Goal: Obtain resource: Download file/media

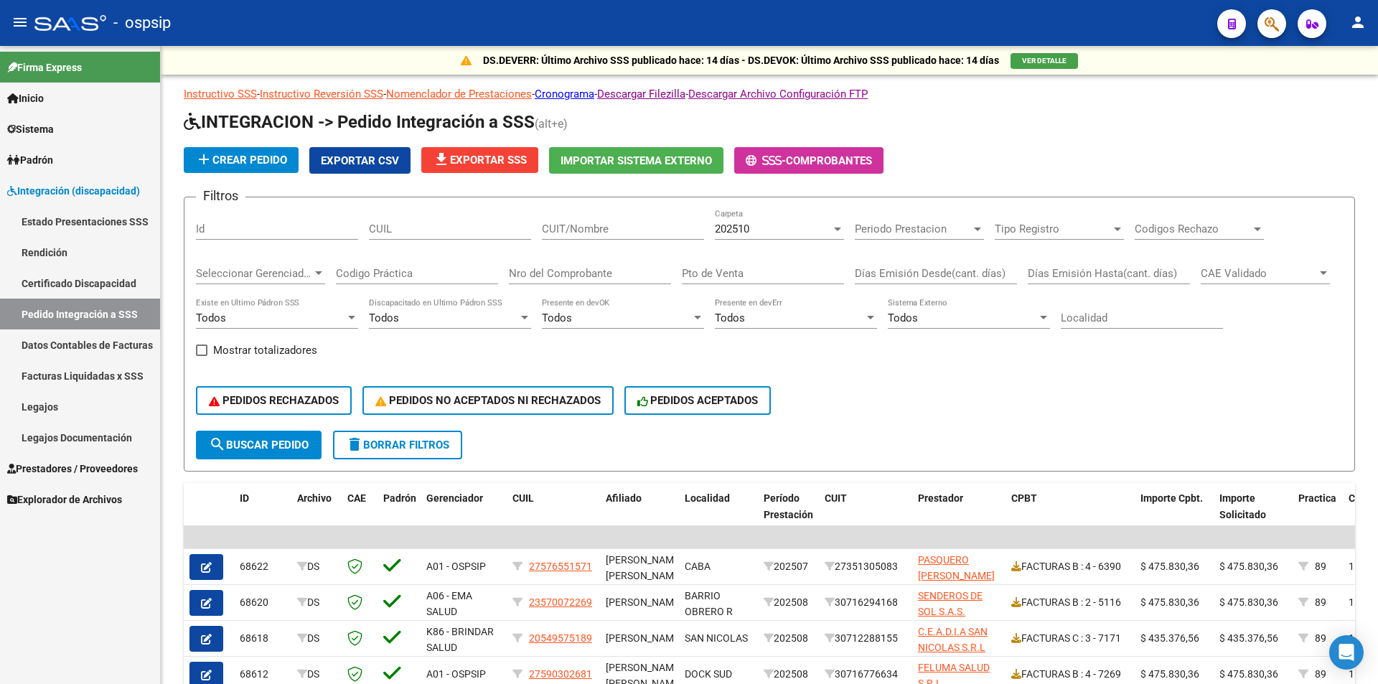
click at [56, 459] on link "Prestadores / Proveedores" at bounding box center [80, 468] width 160 height 31
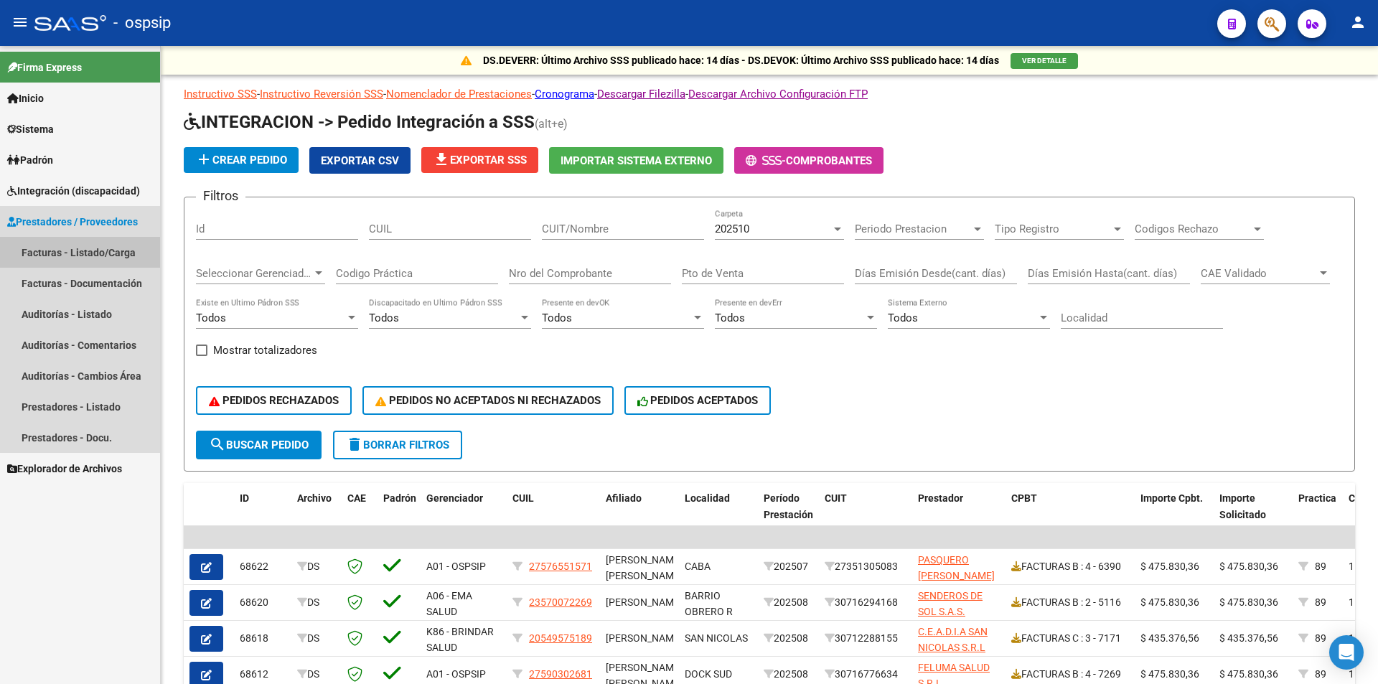
click at [127, 250] on link "Facturas - Listado/Carga" at bounding box center [80, 252] width 160 height 31
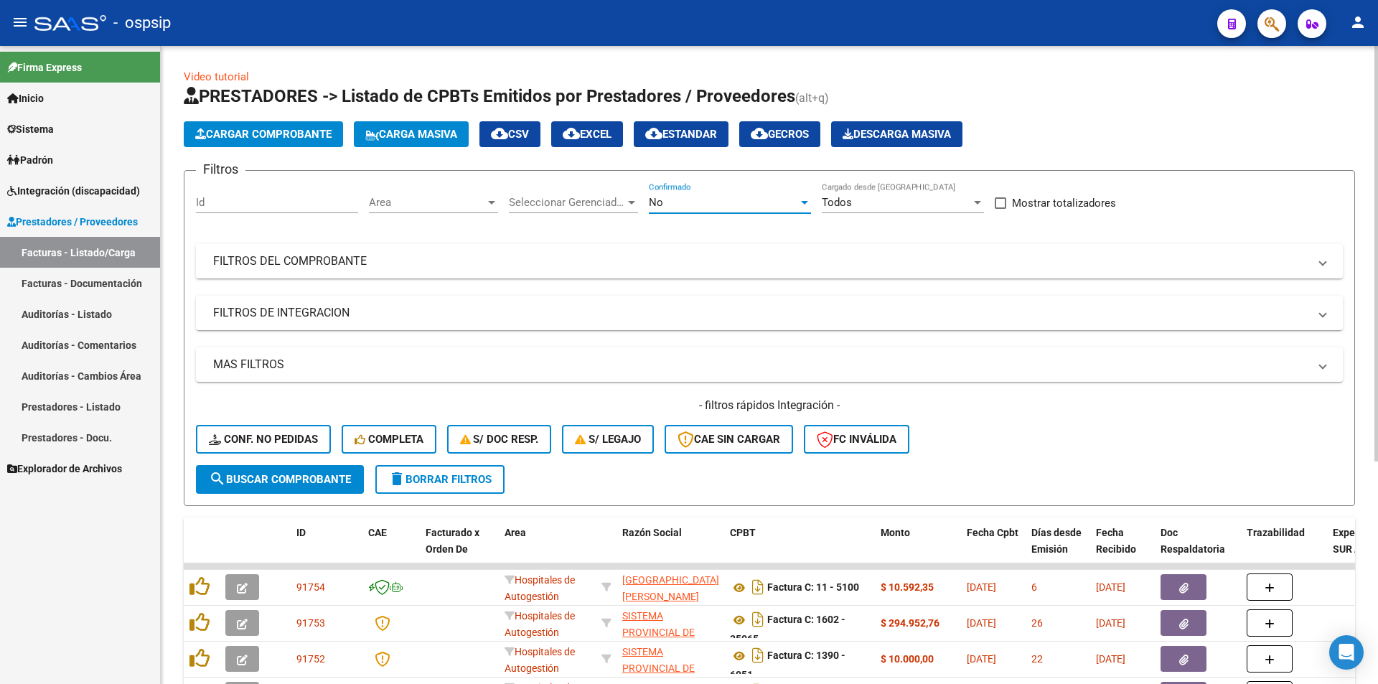
click at [784, 205] on div "No" at bounding box center [723, 202] width 149 height 13
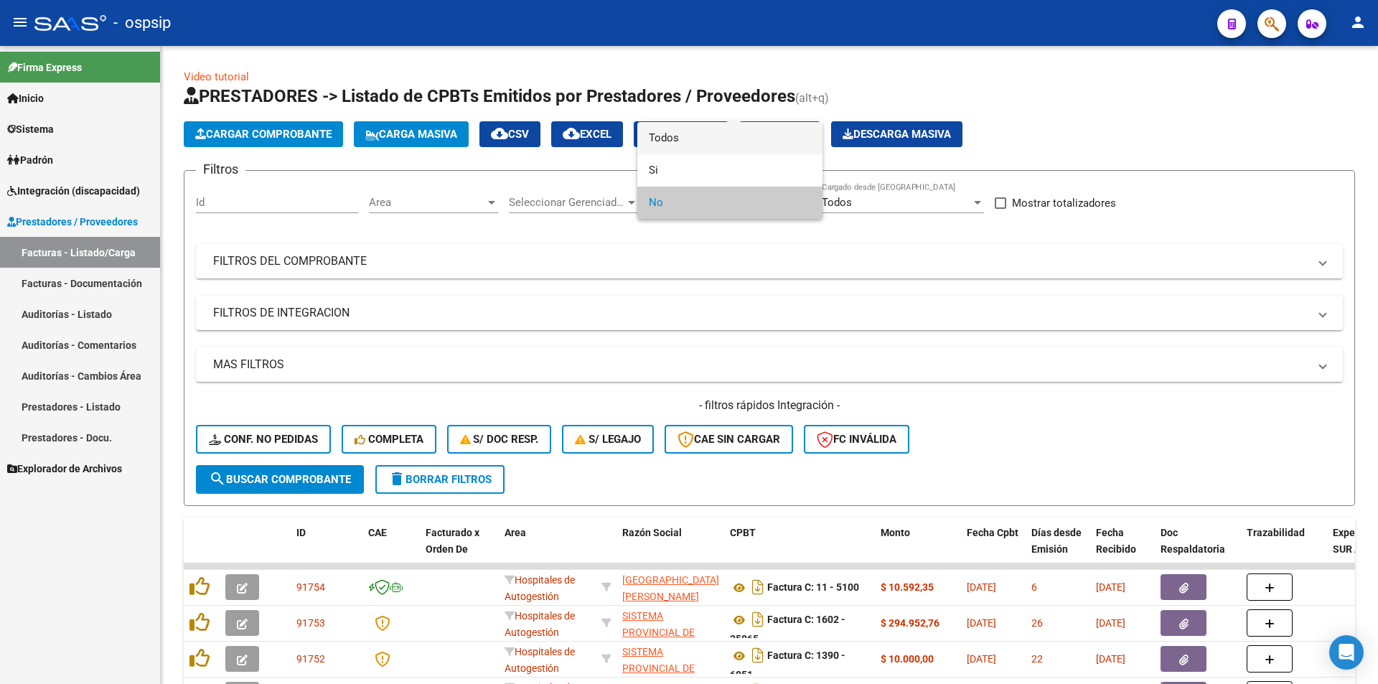
click at [718, 132] on span "Todos" at bounding box center [730, 138] width 162 height 32
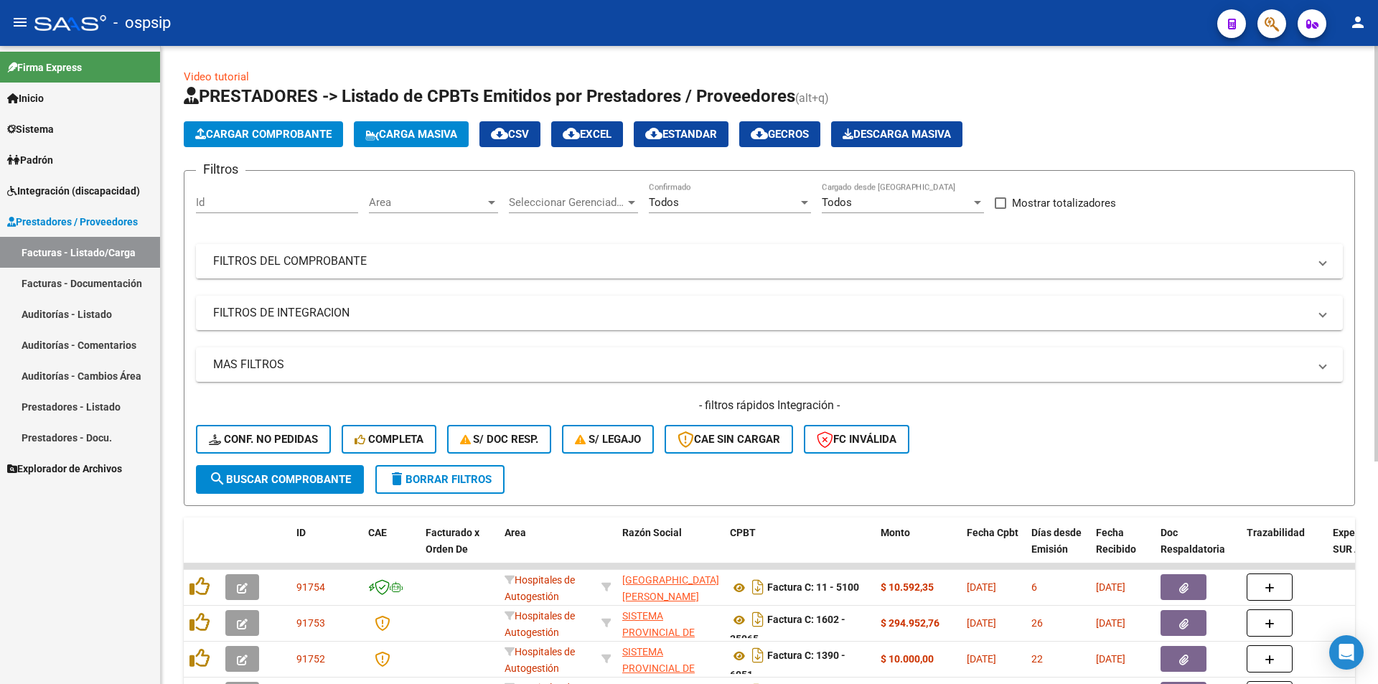
drag, startPoint x: 397, startPoint y: 257, endPoint x: 338, endPoint y: 351, distance: 111.0
click at [396, 259] on mat-panel-title "FILTROS DEL COMPROBANTE" at bounding box center [761, 261] width 1096 height 16
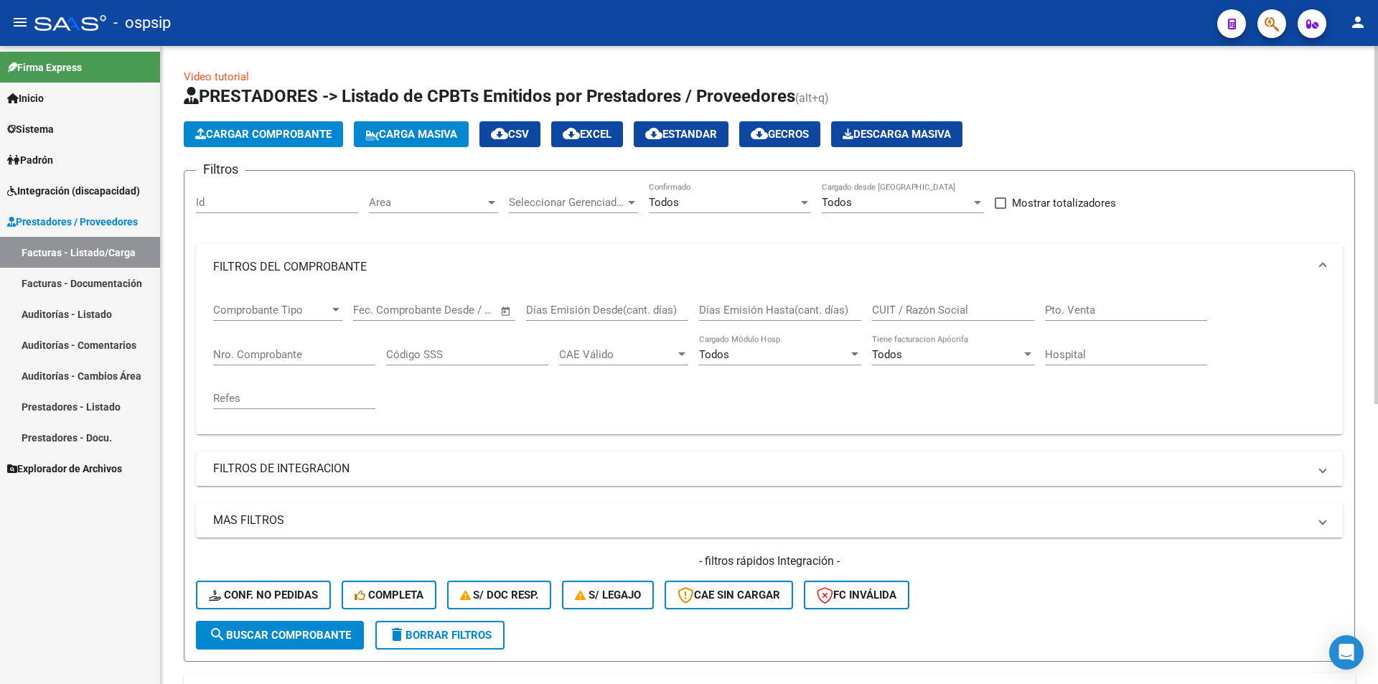
click at [309, 355] on input "Nro. Comprobante" at bounding box center [294, 354] width 162 height 13
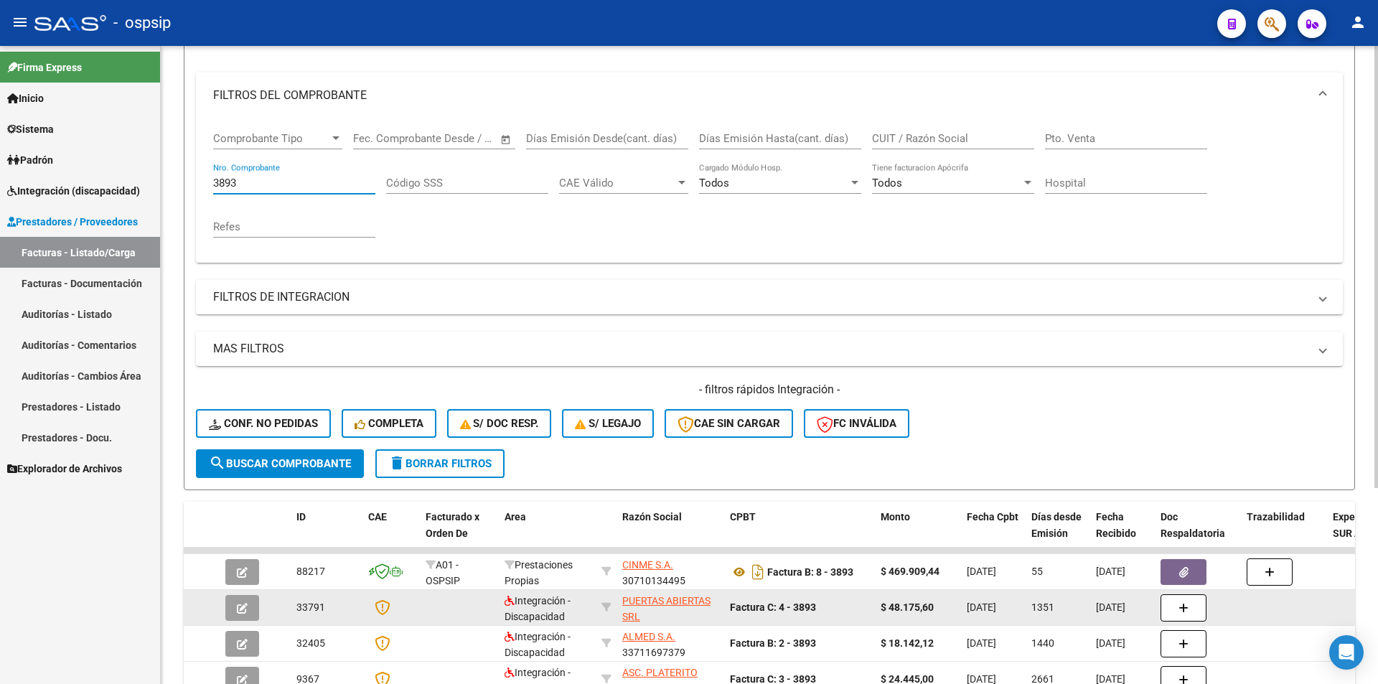
scroll to position [215, 0]
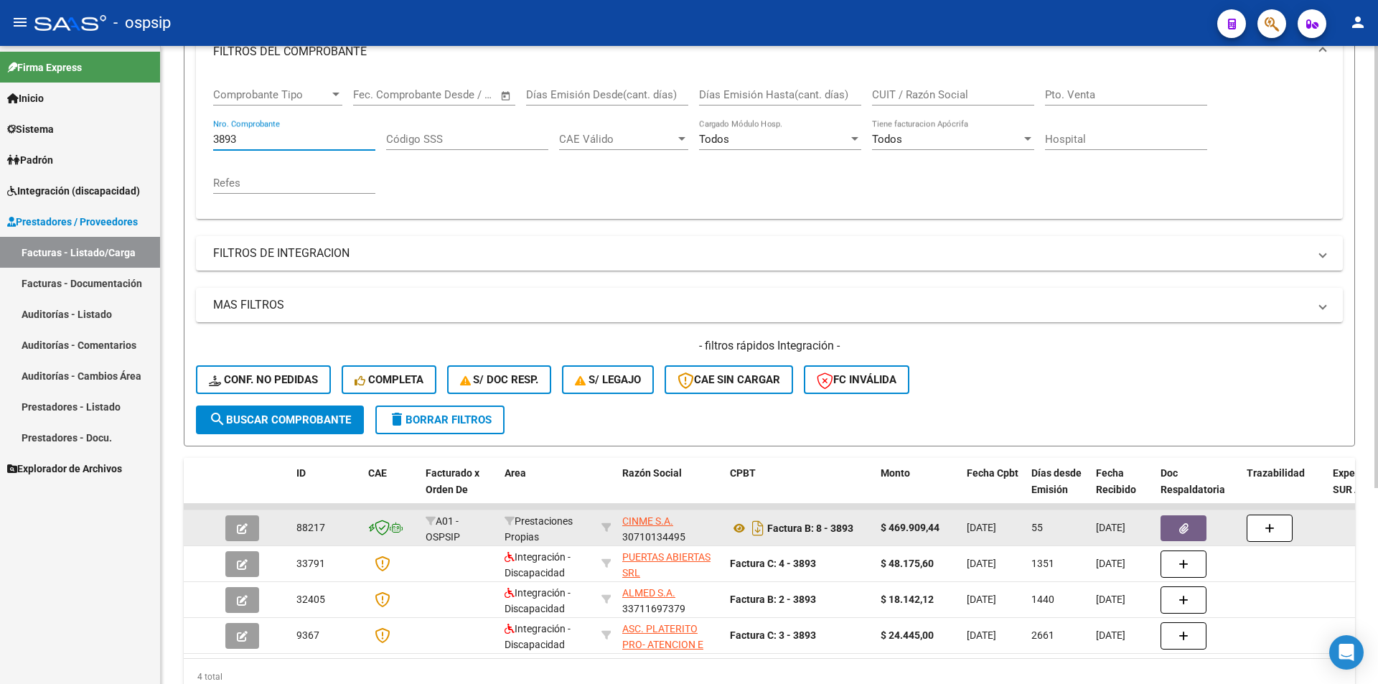
type input "3893"
click at [238, 526] on icon "button" at bounding box center [242, 528] width 11 height 11
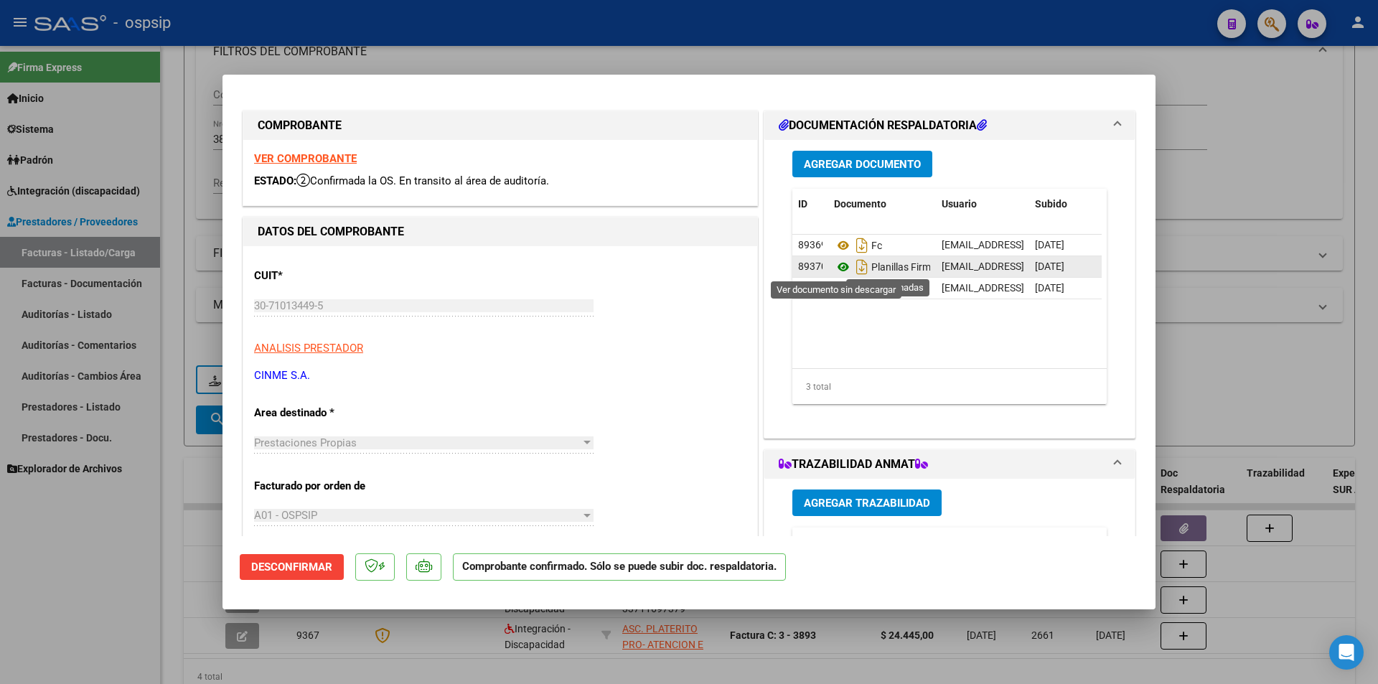
click at [838, 267] on icon at bounding box center [843, 266] width 19 height 17
click at [836, 289] on icon at bounding box center [843, 288] width 19 height 17
drag, startPoint x: 173, startPoint y: 202, endPoint x: 192, endPoint y: 185, distance: 25.9
click at [173, 201] on div at bounding box center [689, 342] width 1378 height 684
type input "$ 0,00"
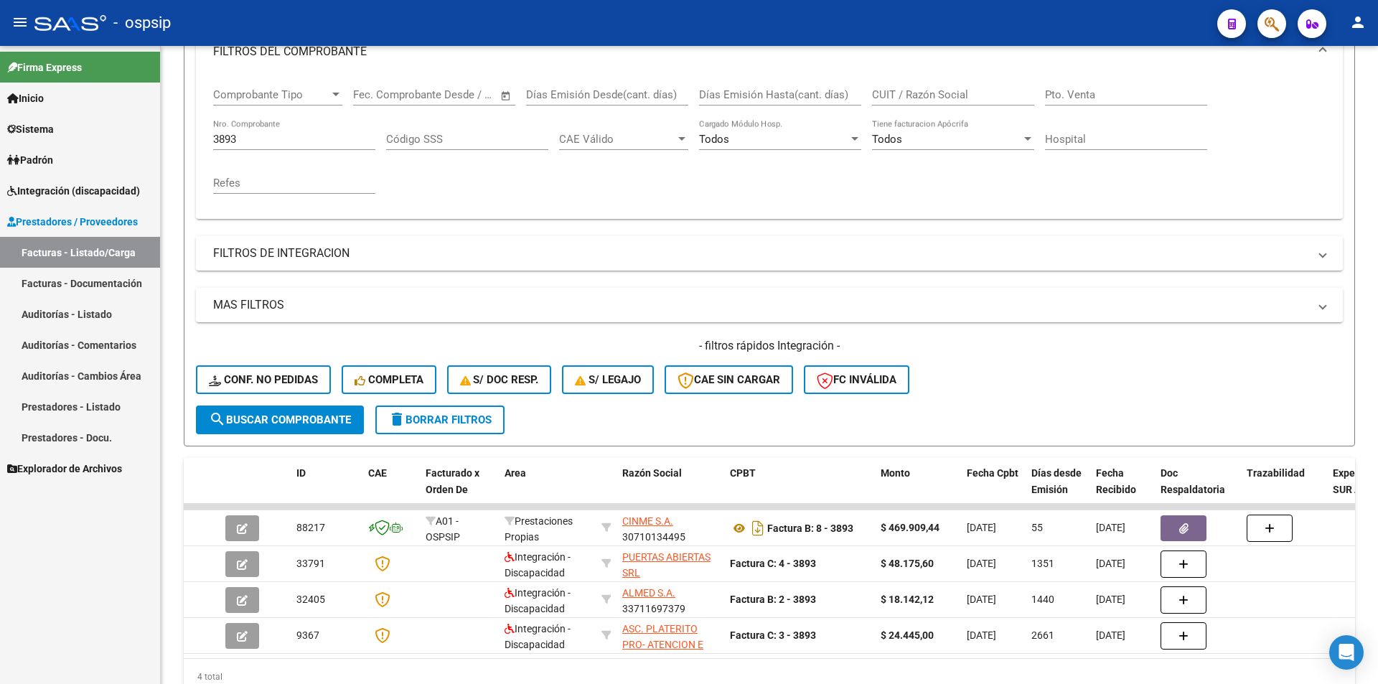
drag, startPoint x: 257, startPoint y: 139, endPoint x: 72, endPoint y: 126, distance: 185.7
click at [72, 126] on mat-sidenav-container "Firma Express Inicio Calendario SSS Instructivos Contacto OS Sistema Usuarios T…" at bounding box center [689, 365] width 1378 height 638
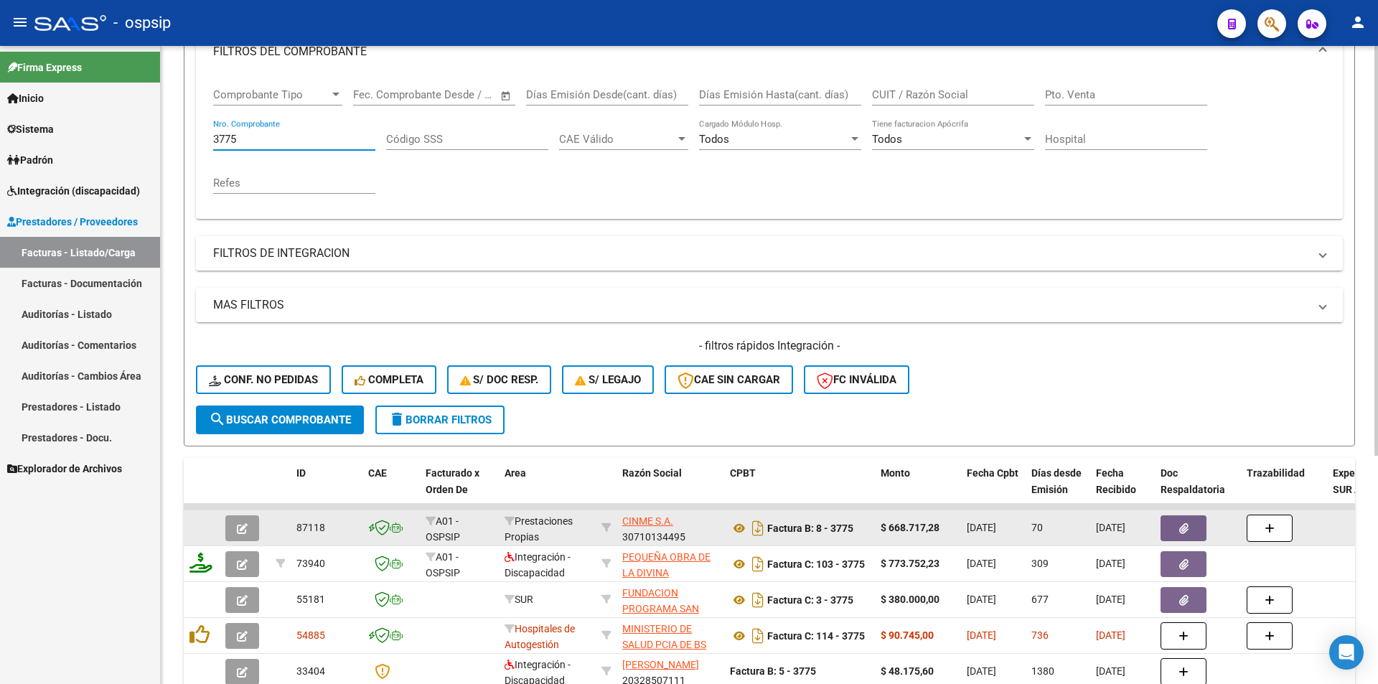
type input "3775"
click at [236, 525] on button "button" at bounding box center [242, 528] width 34 height 26
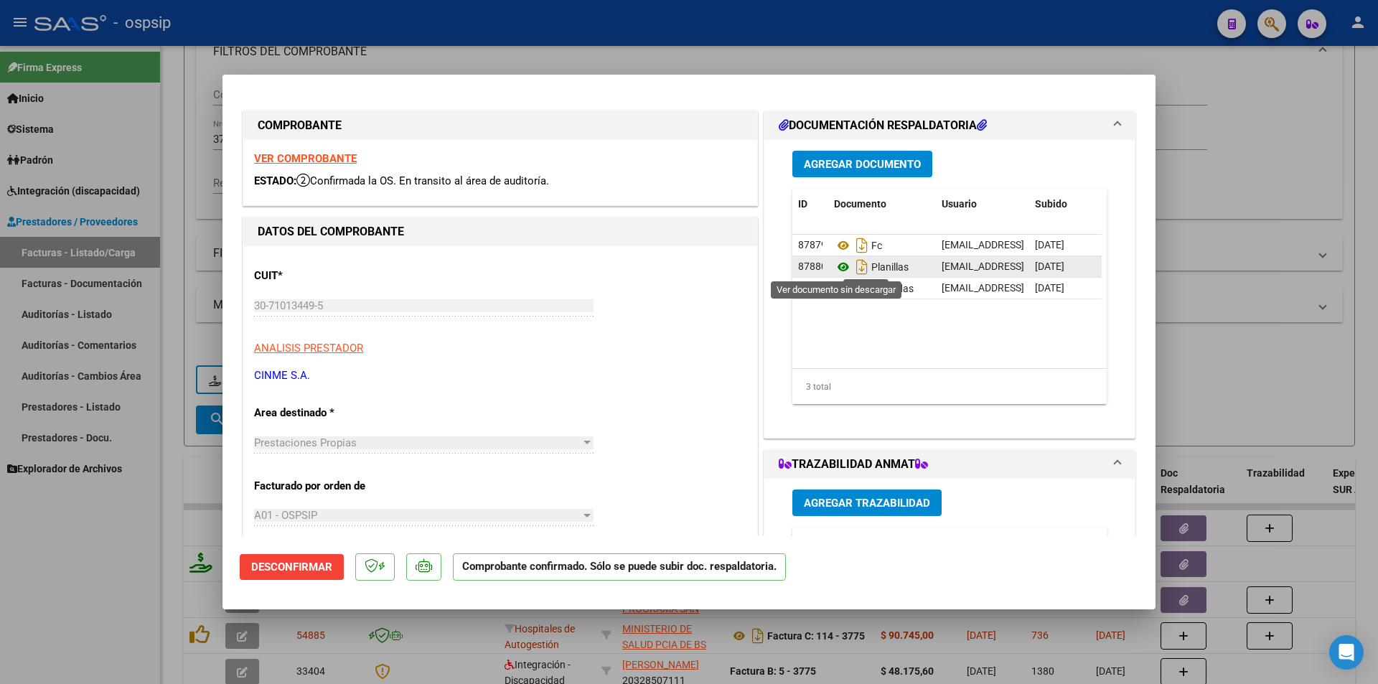
click at [835, 268] on icon at bounding box center [843, 266] width 19 height 17
click at [76, 566] on div at bounding box center [689, 342] width 1378 height 684
type input "$ 0,00"
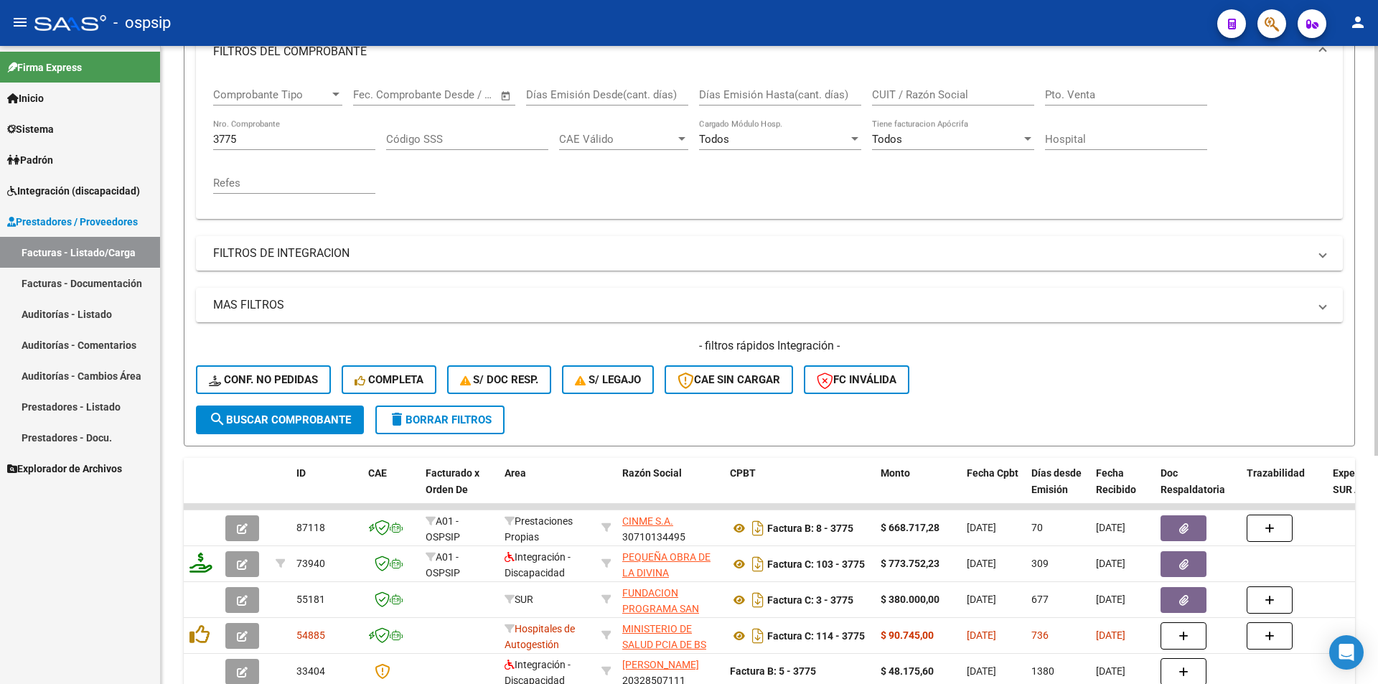
drag, startPoint x: 256, startPoint y: 131, endPoint x: 163, endPoint y: 134, distance: 93.4
click at [163, 134] on div "Video tutorial PRESTADORES -> Listado de CPBTs Emitidos por Prestadores / Prove…" at bounding box center [770, 322] width 1218 height 982
drag, startPoint x: 247, startPoint y: 140, endPoint x: 169, endPoint y: 140, distance: 77.5
click at [169, 140] on div "Video tutorial PRESTADORES -> Listado de CPBTs Emitidos por Prestadores / Prove…" at bounding box center [770, 322] width 1218 height 982
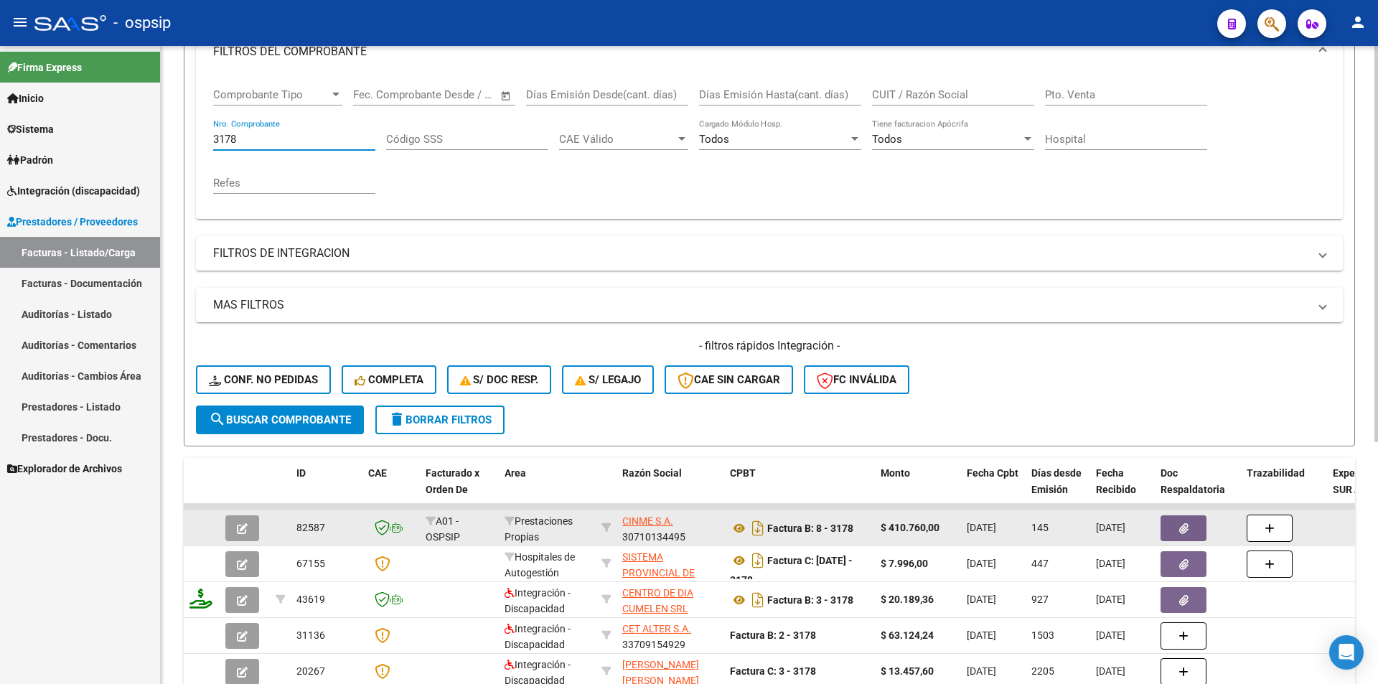
type input "3178"
click at [236, 523] on button "button" at bounding box center [242, 528] width 34 height 26
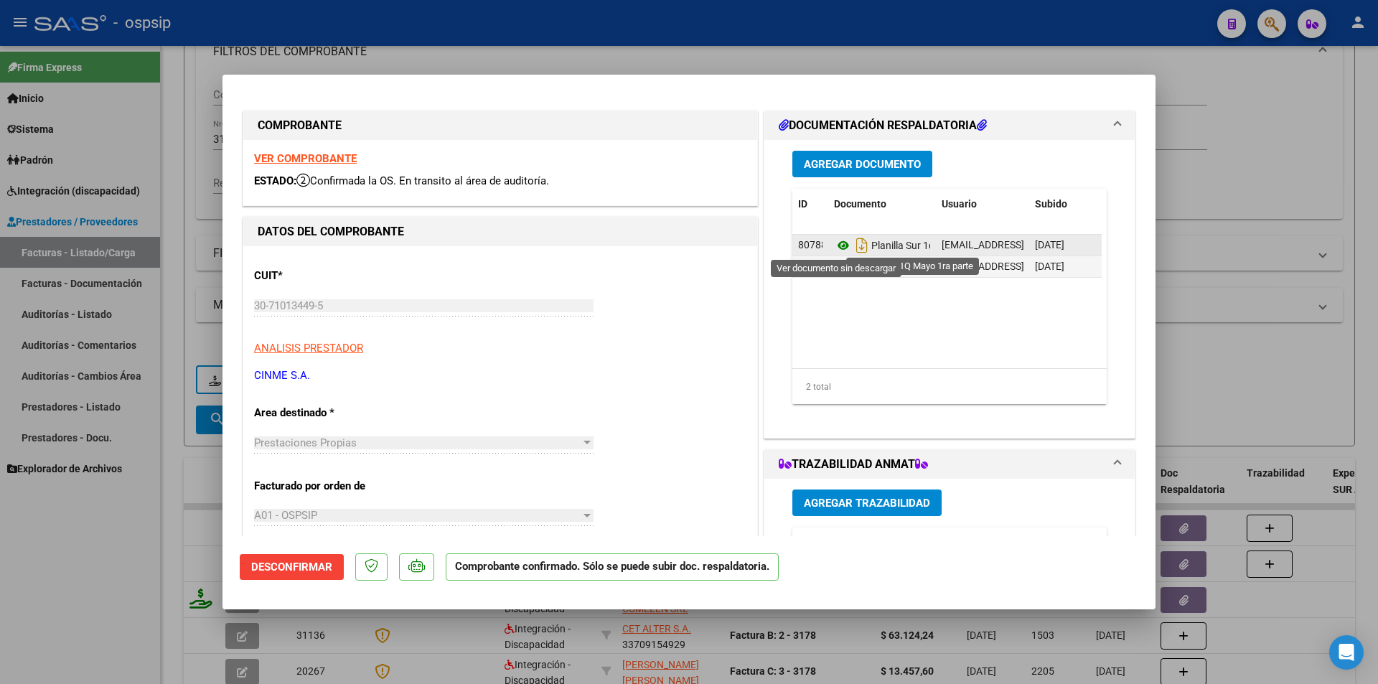
click at [836, 246] on icon at bounding box center [843, 245] width 19 height 17
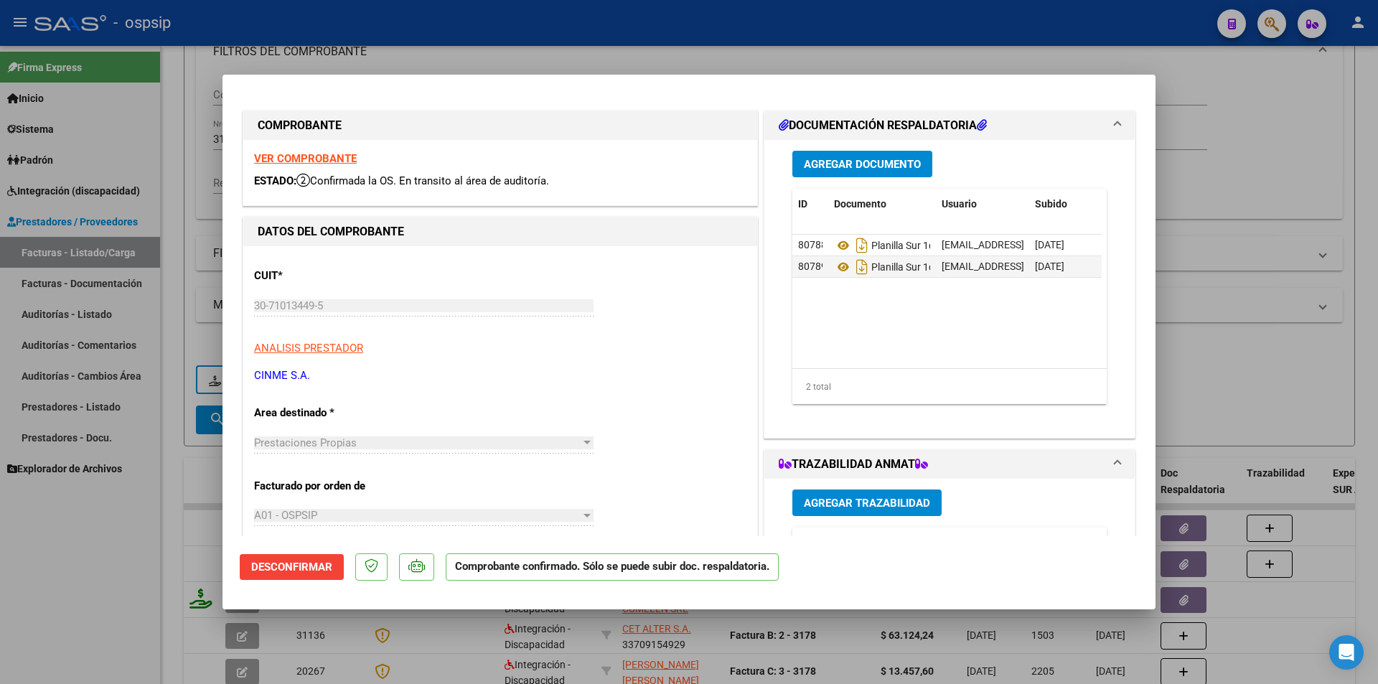
click at [160, 177] on div at bounding box center [689, 342] width 1378 height 684
type input "$ 0,00"
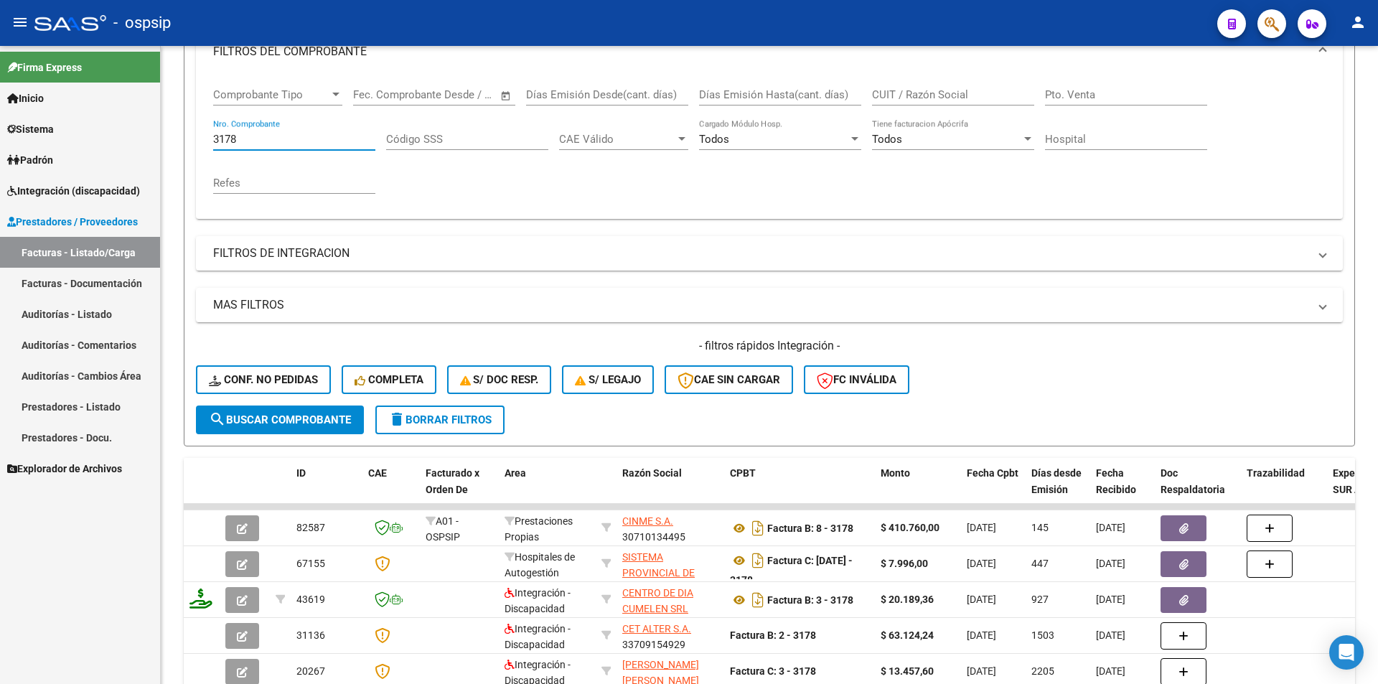
drag, startPoint x: 248, startPoint y: 140, endPoint x: 157, endPoint y: 130, distance: 91.7
click at [157, 130] on mat-sidenav-container "Firma Express Inicio Calendario SSS Instructivos Contacto OS Sistema Usuarios T…" at bounding box center [689, 365] width 1378 height 638
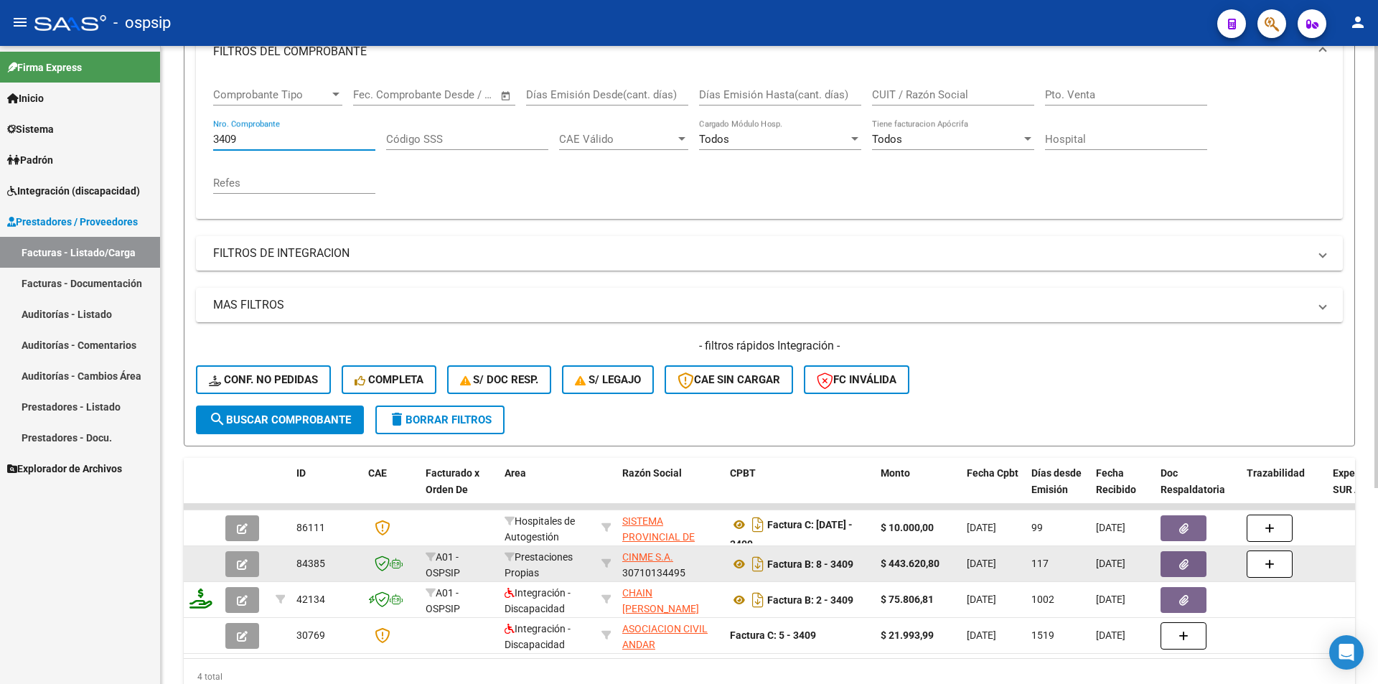
type input "3409"
click at [247, 569] on icon "button" at bounding box center [242, 564] width 11 height 11
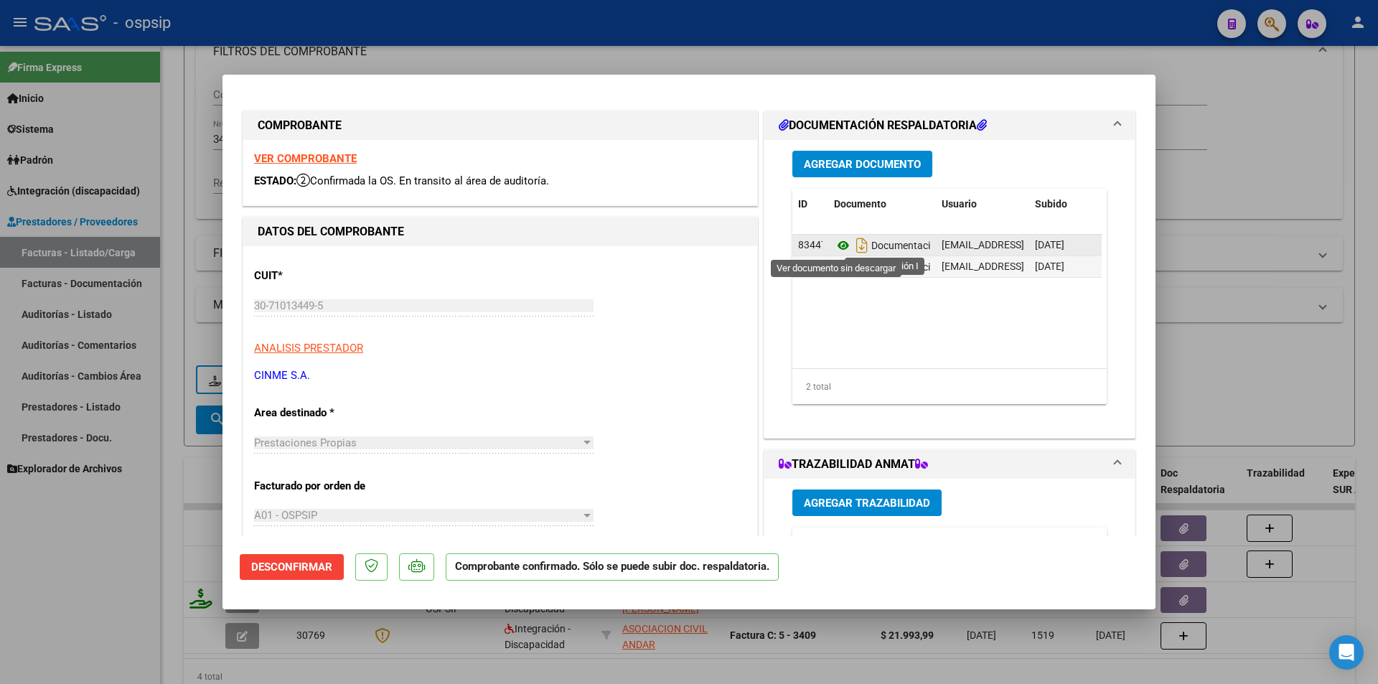
click at [834, 246] on icon at bounding box center [843, 245] width 19 height 17
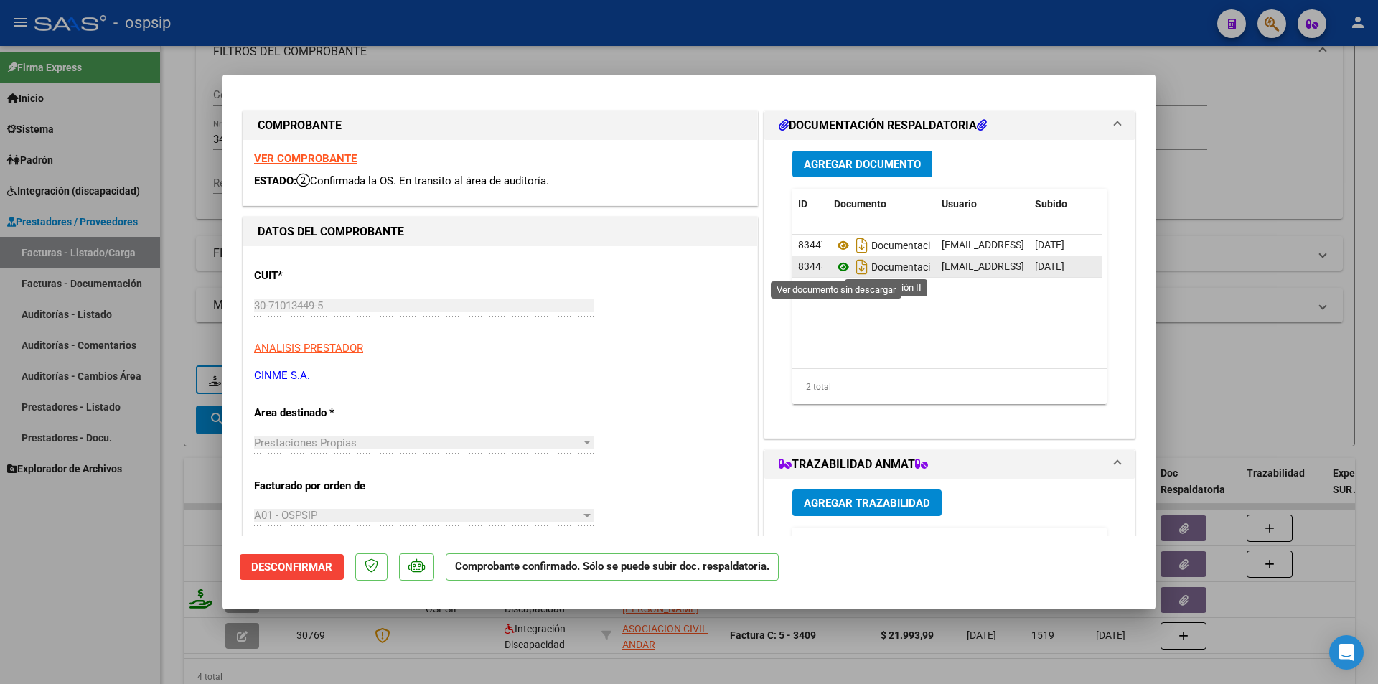
click at [835, 268] on icon at bounding box center [843, 266] width 19 height 17
click at [165, 189] on div at bounding box center [689, 342] width 1378 height 684
type input "$ 0,00"
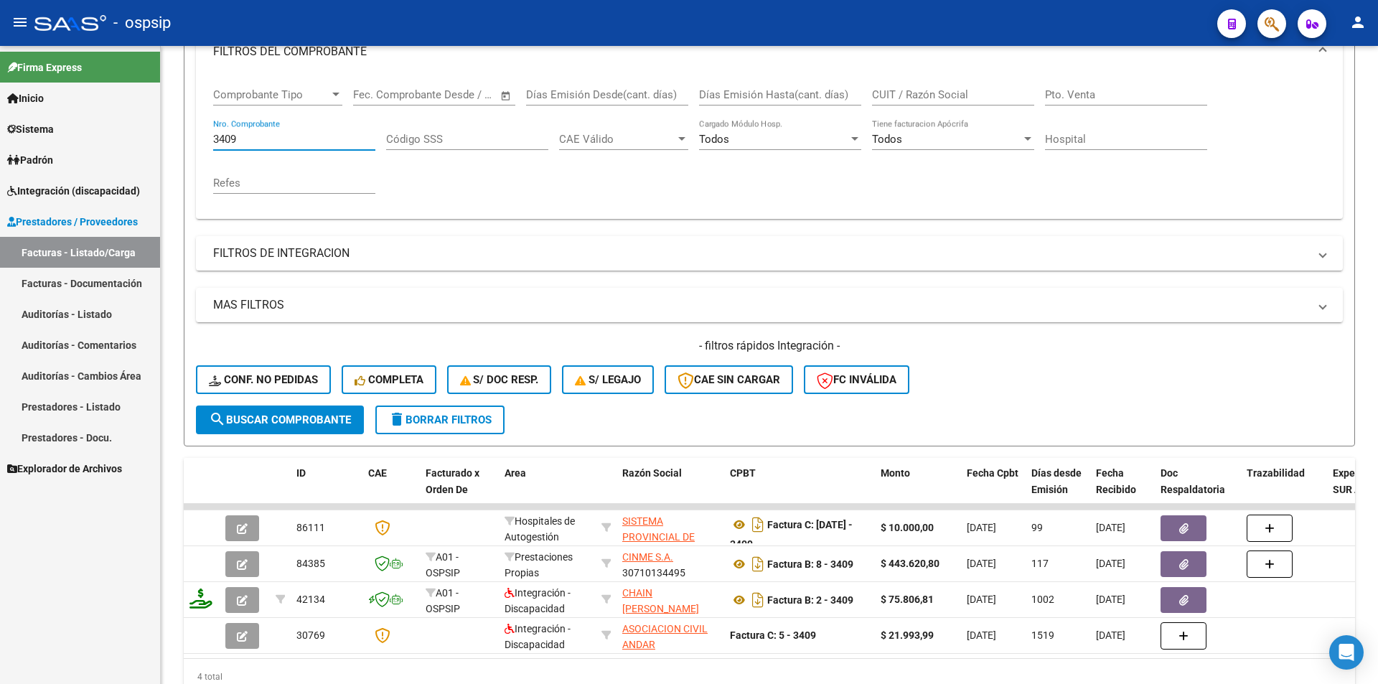
drag, startPoint x: 258, startPoint y: 135, endPoint x: 131, endPoint y: 117, distance: 128.3
click at [131, 117] on mat-sidenav-container "Firma Express Inicio Calendario SSS Instructivos Contacto OS Sistema Usuarios T…" at bounding box center [689, 365] width 1378 height 638
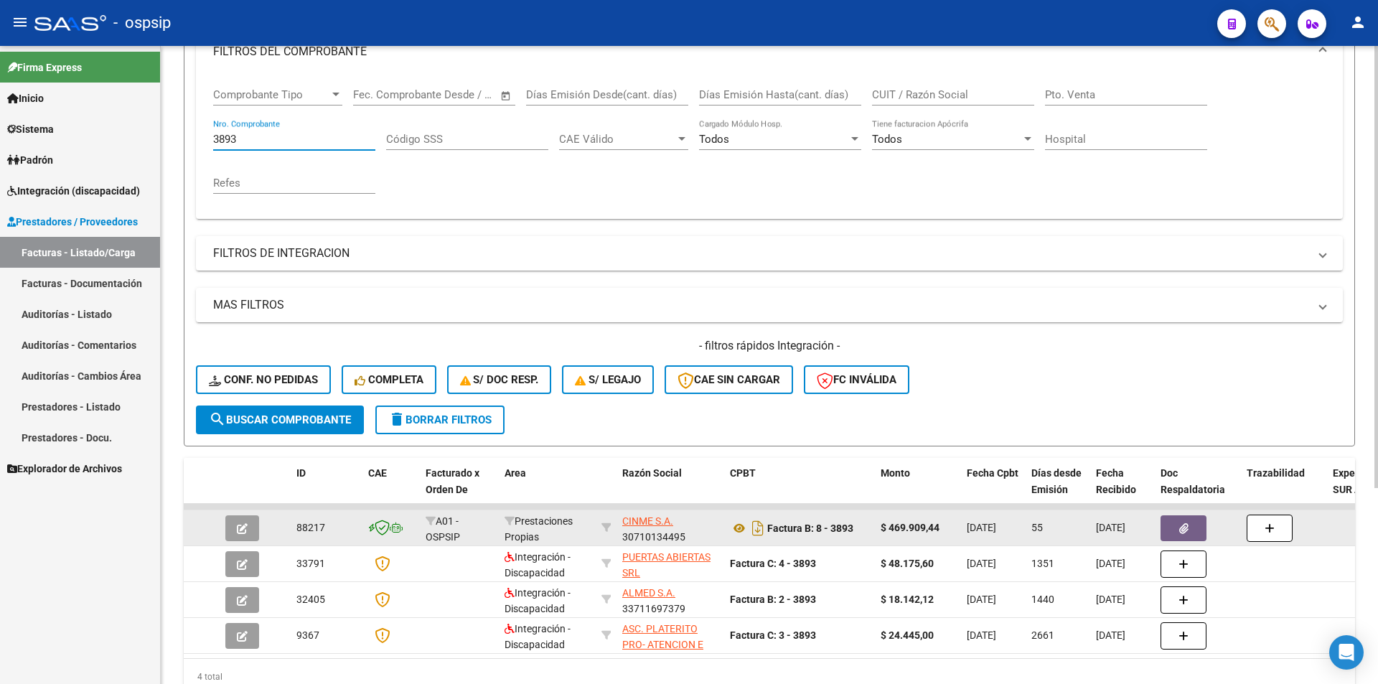
type input "3893"
click at [240, 524] on icon "button" at bounding box center [242, 528] width 11 height 11
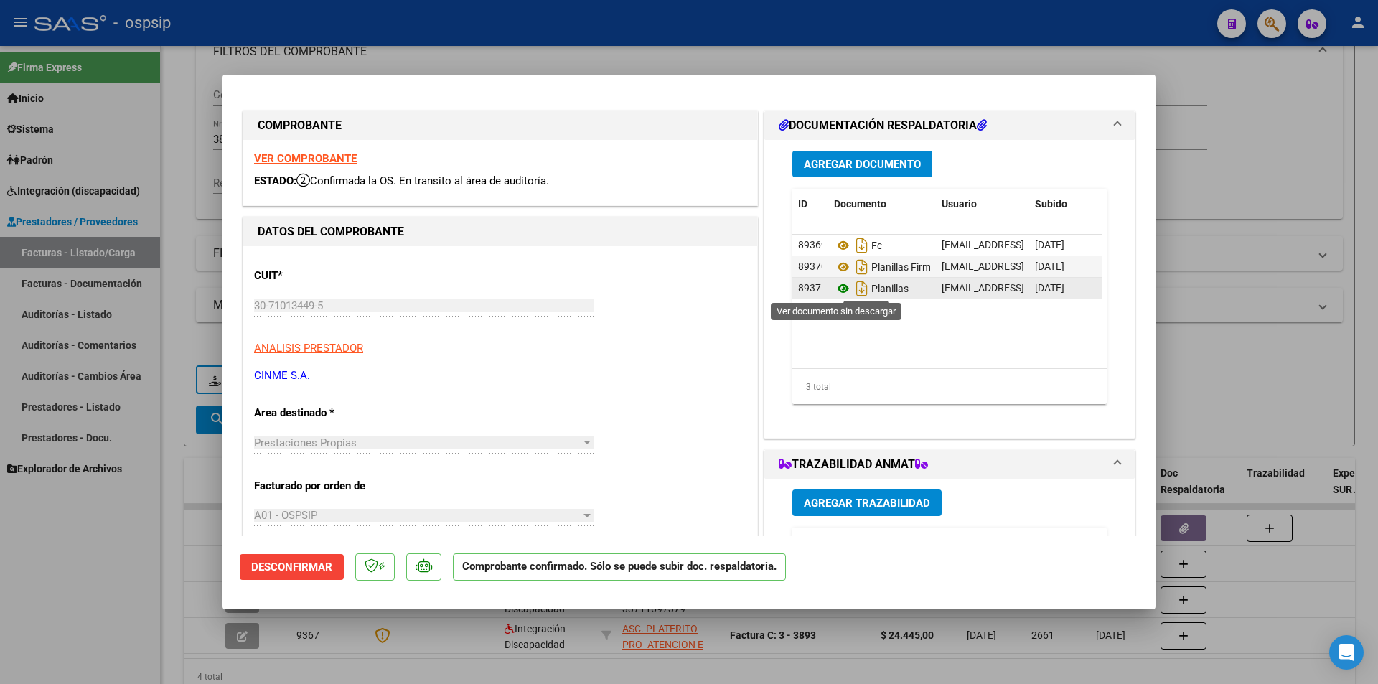
click at [839, 289] on icon at bounding box center [843, 288] width 19 height 17
drag, startPoint x: 207, startPoint y: 205, endPoint x: 229, endPoint y: 144, distance: 65.0
click at [207, 203] on div at bounding box center [689, 342] width 1378 height 684
type input "$ 0,00"
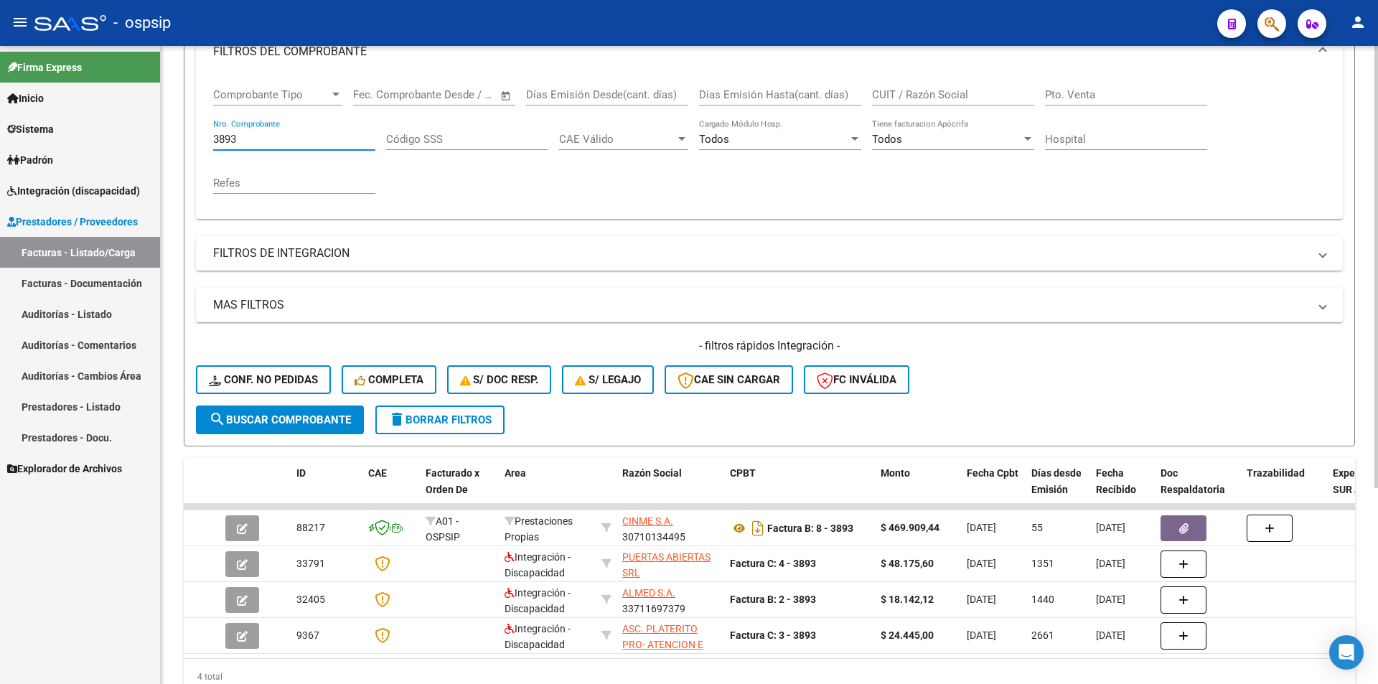
drag, startPoint x: 240, startPoint y: 134, endPoint x: 188, endPoint y: 127, distance: 52.2
click at [188, 127] on form "Filtros Id Area Area Seleccionar Gerenciador Seleccionar Gerenciador Todos Conf…" at bounding box center [770, 201] width 1172 height 492
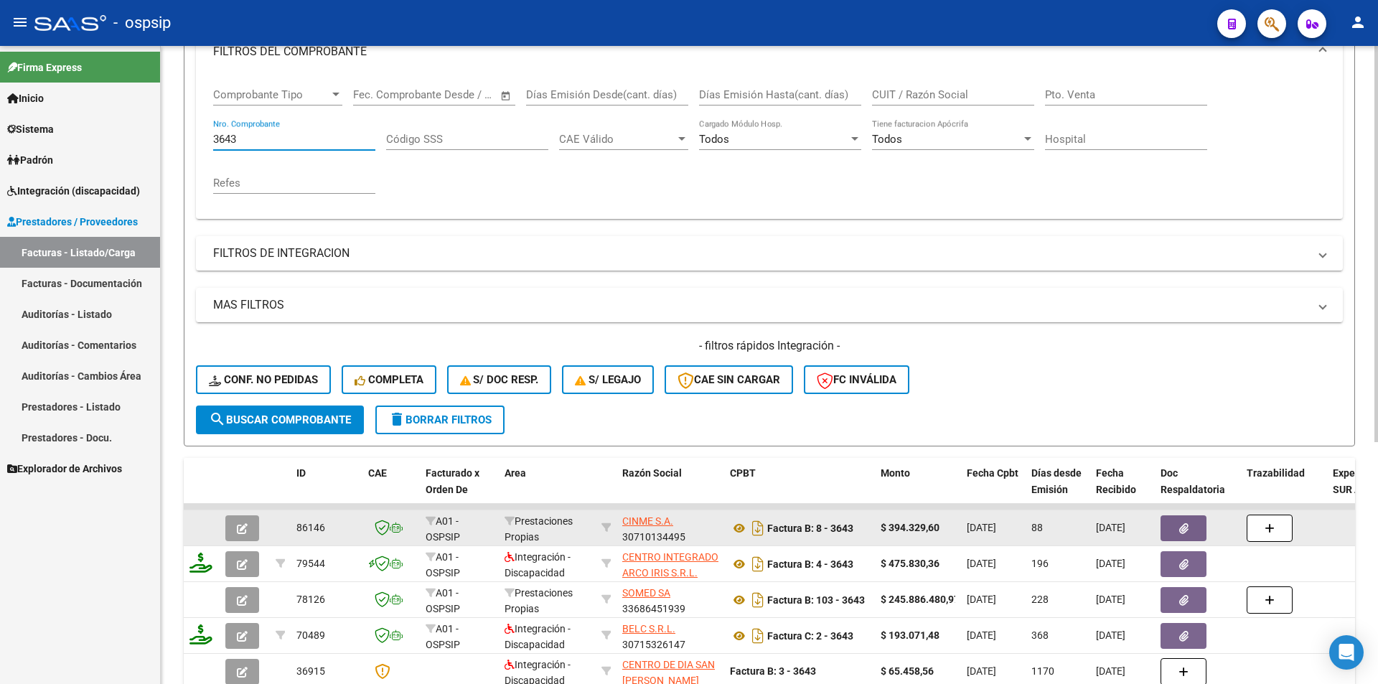
type input "3643"
click at [249, 518] on button "button" at bounding box center [242, 528] width 34 height 26
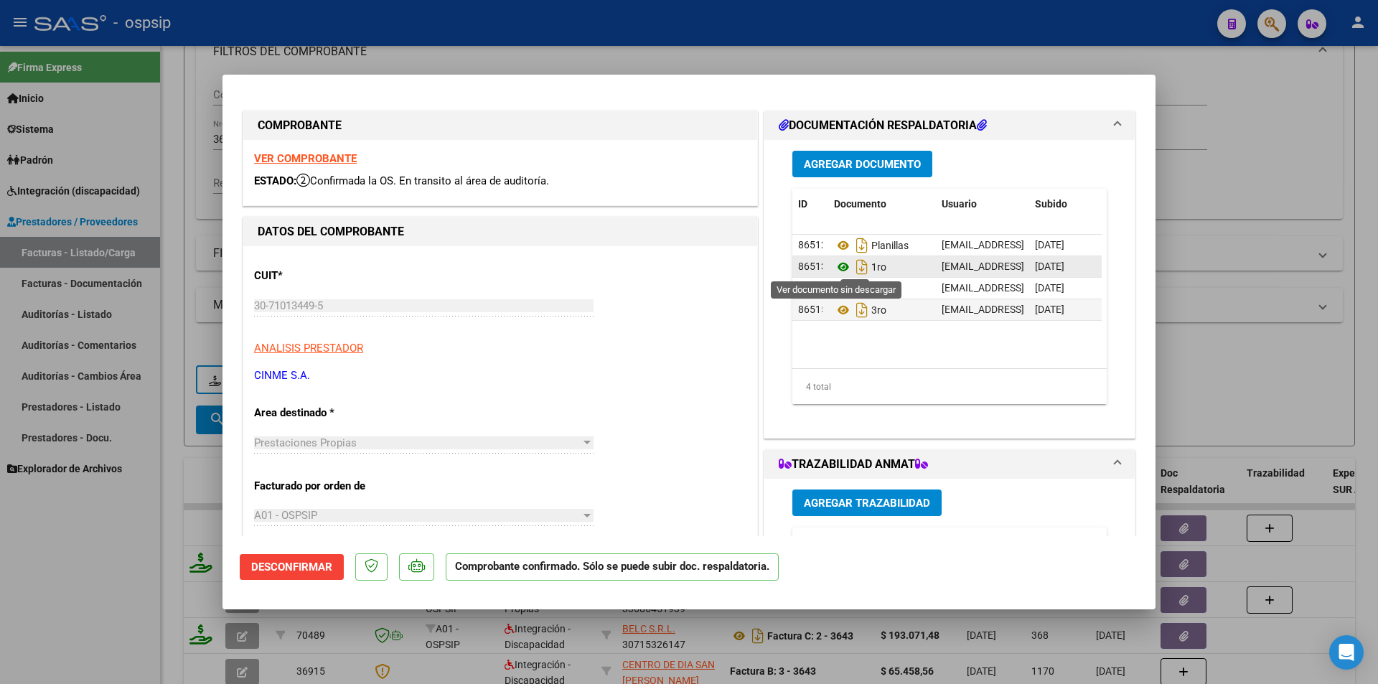
click at [834, 264] on icon at bounding box center [843, 266] width 19 height 17
click at [841, 284] on icon at bounding box center [843, 288] width 19 height 17
click at [838, 311] on icon at bounding box center [843, 310] width 19 height 17
click at [199, 157] on div at bounding box center [689, 342] width 1378 height 684
type input "$ 0,00"
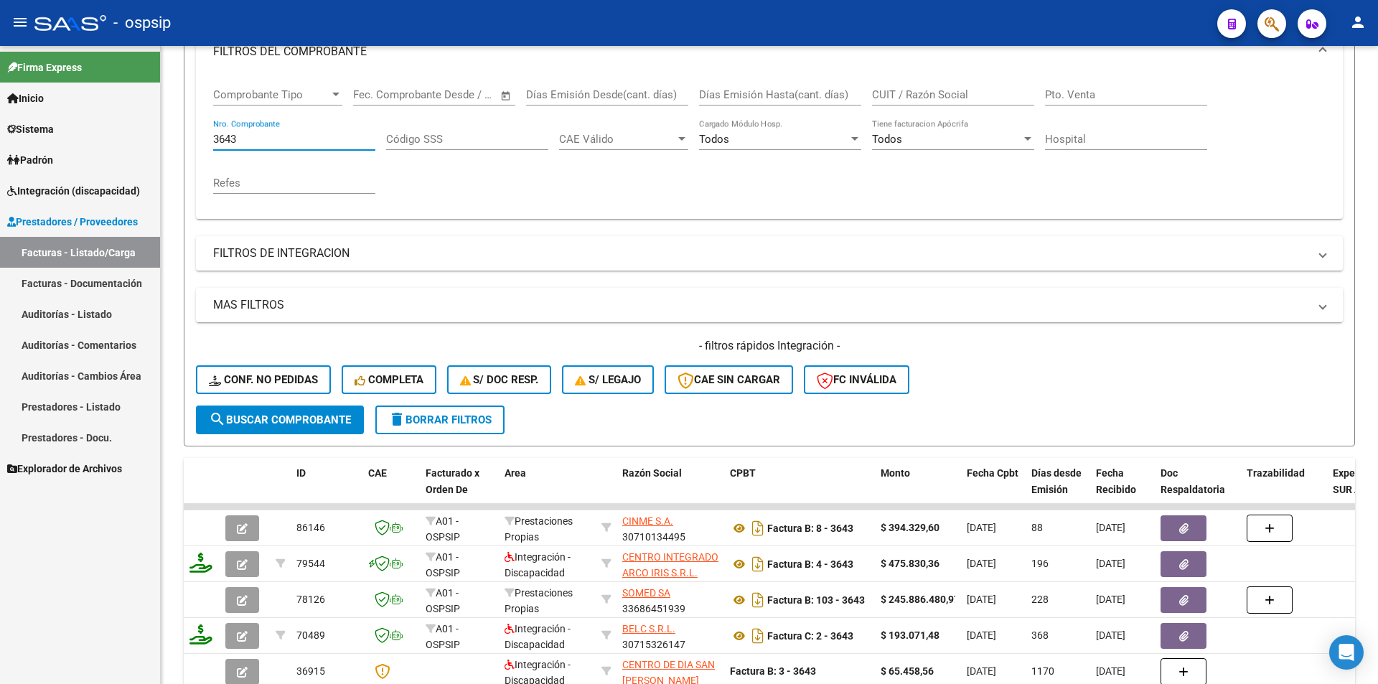
drag, startPoint x: 251, startPoint y: 135, endPoint x: 139, endPoint y: 134, distance: 111.3
click at [139, 134] on mat-sidenav-container "Firma Express Inicio Calendario SSS Instructivos Contacto OS Sistema Usuarios T…" at bounding box center [689, 365] width 1378 height 638
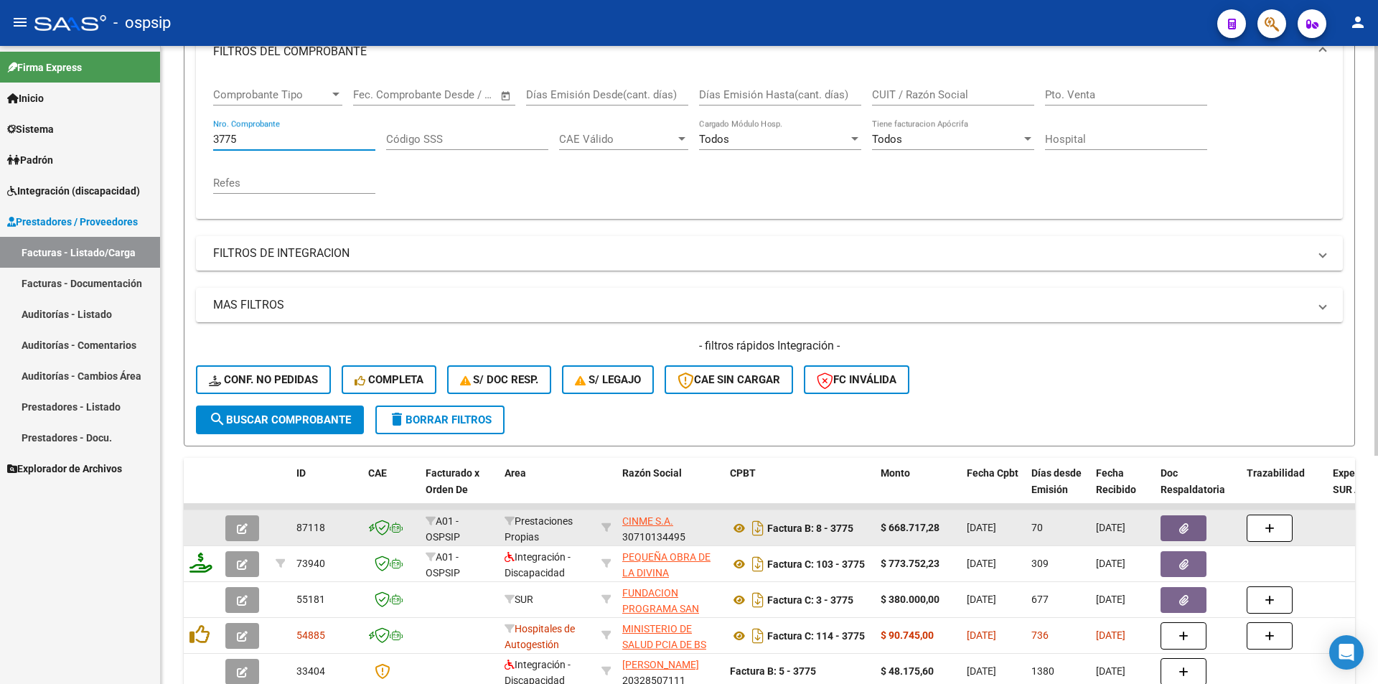
type input "3775"
click at [251, 526] on button "button" at bounding box center [242, 528] width 34 height 26
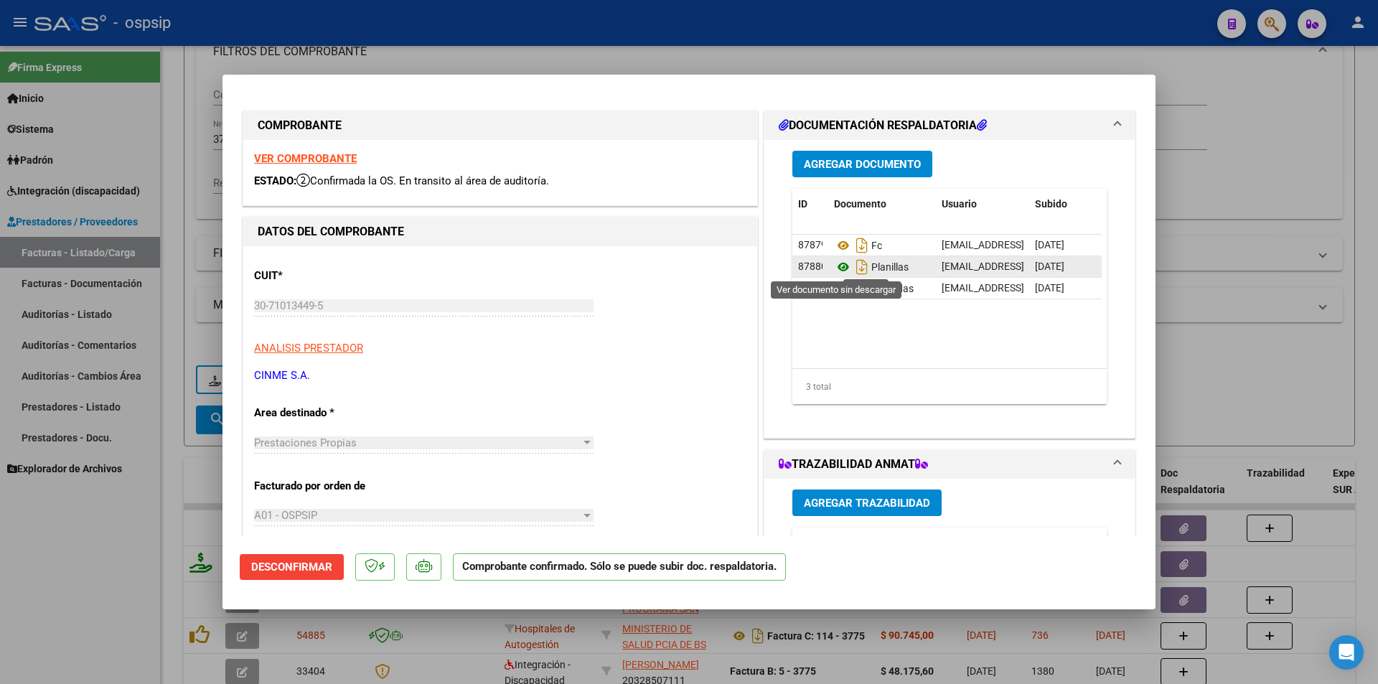
click at [838, 266] on icon at bounding box center [843, 266] width 19 height 17
click at [186, 162] on div at bounding box center [689, 342] width 1378 height 684
type input "$ 0,00"
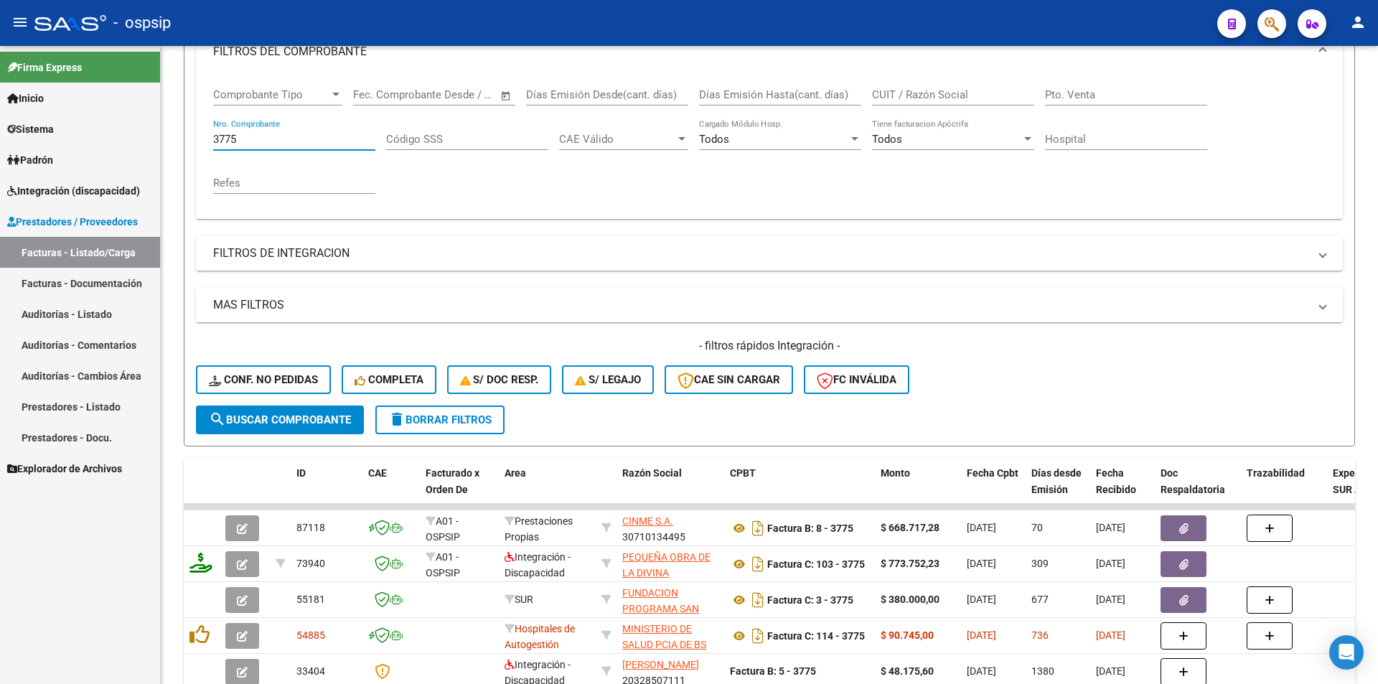
drag, startPoint x: 245, startPoint y: 140, endPoint x: 153, endPoint y: 128, distance: 92.7
click at [153, 128] on mat-sidenav-container "Firma Express Inicio Calendario SSS Instructivos Contacto OS Sistema Usuarios T…" at bounding box center [689, 365] width 1378 height 638
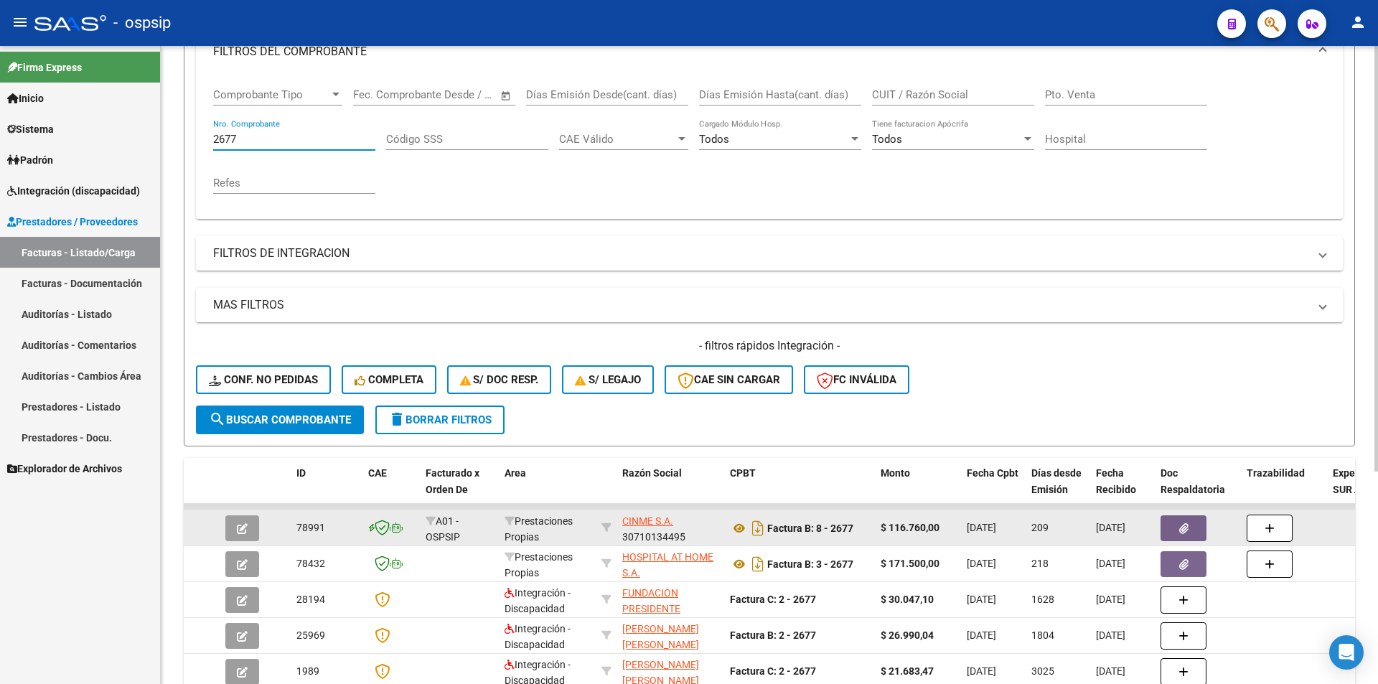
type input "2677"
click at [246, 520] on button "button" at bounding box center [242, 528] width 34 height 26
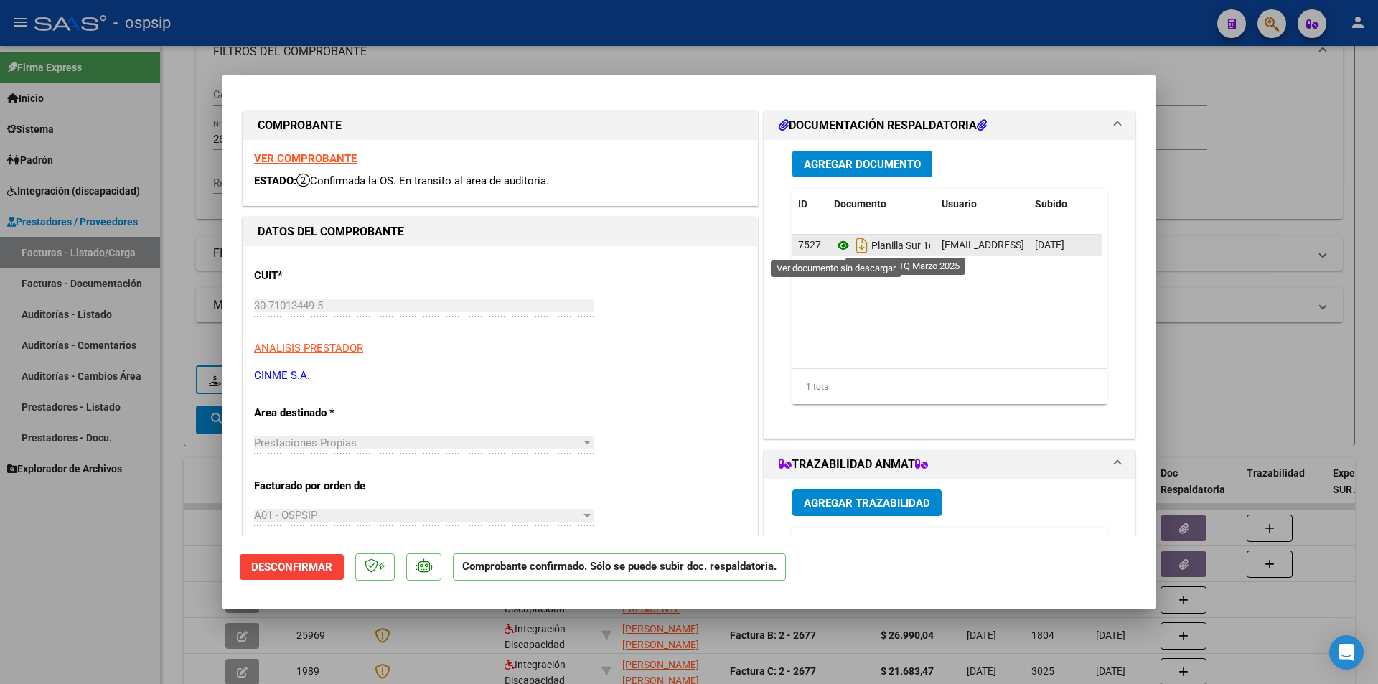
click at [838, 246] on icon at bounding box center [843, 245] width 19 height 17
